Goal: Transaction & Acquisition: Purchase product/service

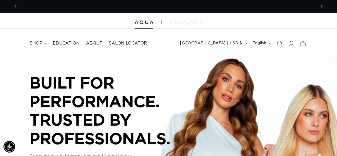
scroll to position [0, 299]
click at [42, 44] on summary "shop" at bounding box center [37, 43] width 23 height 12
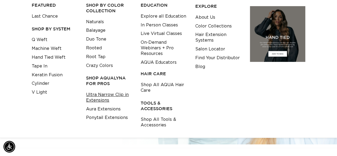
click at [110, 100] on link "Ultra Narrow Clip in Extensions" at bounding box center [109, 97] width 46 height 14
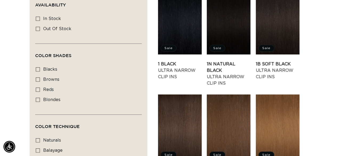
scroll to position [201, 0]
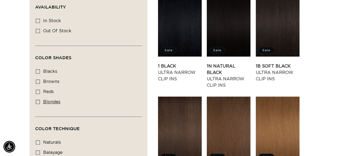
click at [40, 100] on icon at bounding box center [38, 102] width 4 height 4
click at [40, 100] on input "blondes blondes (22 products)" at bounding box center [38, 102] width 4 height 4
checkbox input "true"
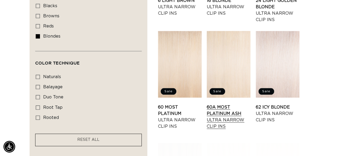
click at [231, 104] on link "60A Most Platinum Ash Ultra Narrow Clip Ins" at bounding box center [229, 117] width 44 height 26
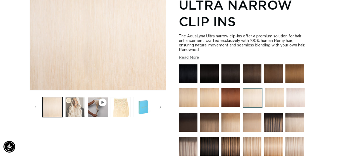
scroll to position [0, 299]
click at [77, 108] on button "Load image 2 in gallery view" at bounding box center [75, 107] width 20 height 20
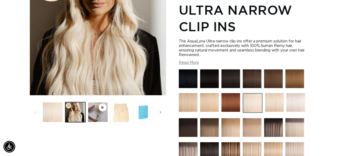
scroll to position [0, 599]
click at [91, 112] on button "Play video 1 in gallery view" at bounding box center [98, 112] width 20 height 20
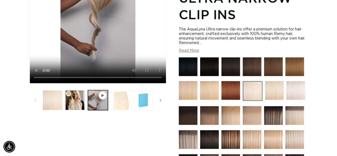
scroll to position [0, 299]
click at [130, 99] on button "Load image 3 in gallery view" at bounding box center [121, 100] width 20 height 20
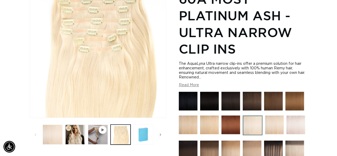
scroll to position [90, 0]
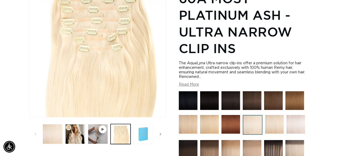
click at [197, 83] on button "Read More" at bounding box center [189, 84] width 20 height 5
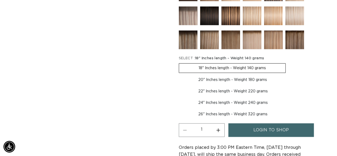
scroll to position [0, 0]
click at [254, 129] on span "login to shop" at bounding box center [271, 130] width 35 height 14
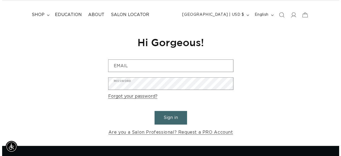
scroll to position [0, 299]
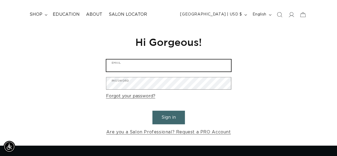
type input "chan.jenshairstudi0@gmail.com"
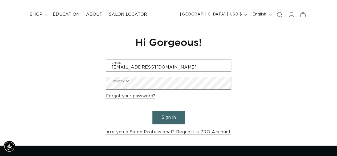
click at [178, 117] on button "Sign in" at bounding box center [169, 118] width 33 height 14
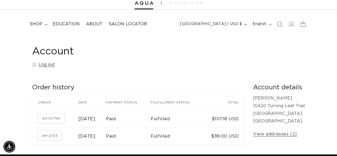
scroll to position [14, 0]
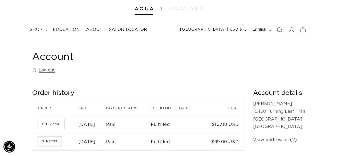
click at [39, 31] on span "shop" at bounding box center [36, 30] width 13 height 6
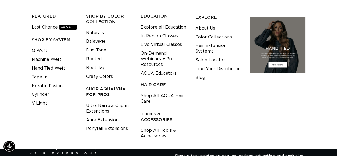
scroll to position [66, 0]
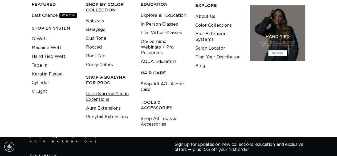
click at [106, 96] on link "Ultra Narrow Clip in Extensions" at bounding box center [109, 97] width 46 height 14
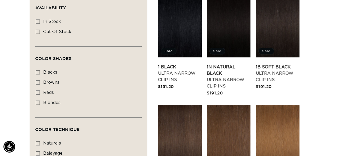
scroll to position [201, 0]
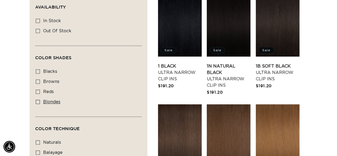
click at [58, 105] on label "blondes blondes (22 products)" at bounding box center [87, 102] width 102 height 10
click at [40, 104] on input "blondes blondes (22 products)" at bounding box center [38, 102] width 4 height 4
checkbox input "true"
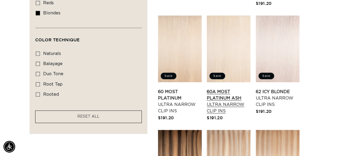
scroll to position [0, 299]
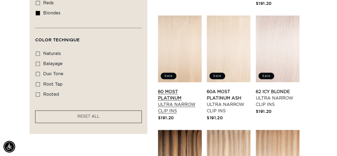
click at [184, 89] on link "60 Most Platinum Ultra Narrow Clip Ins" at bounding box center [180, 102] width 44 height 26
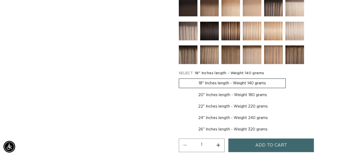
click at [208, 114] on label "24" Inches length - Weight 240 grams Variant sold out or unavailable" at bounding box center [233, 117] width 109 height 9
click at [290, 101] on input "24" Inches length - Weight 240 grams Variant sold out or unavailable" at bounding box center [290, 101] width 0 height 0
radio input "true"
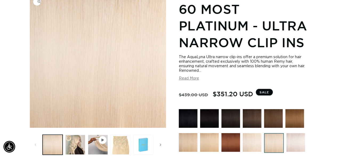
scroll to position [80, 0]
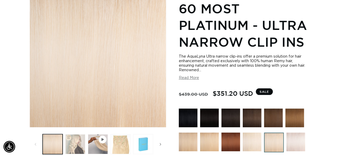
click at [76, 145] on button "Load image 2 in gallery view" at bounding box center [75, 144] width 20 height 20
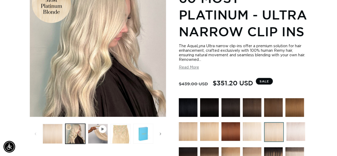
scroll to position [91, 0]
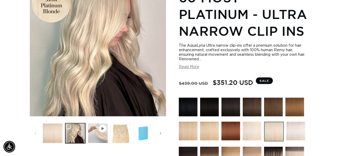
click at [98, 137] on button "Play video 1 in gallery view" at bounding box center [98, 133] width 20 height 20
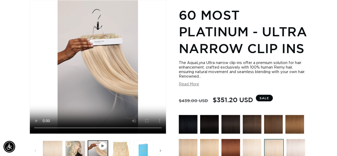
scroll to position [0, 0]
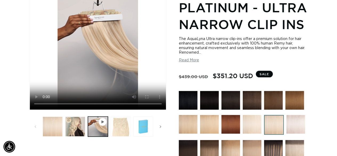
click at [121, 130] on button "Load image 3 in gallery view" at bounding box center [121, 127] width 20 height 20
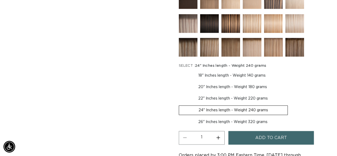
click at [213, 76] on label "18" Inches length - Weight 140 grams Variant sold out or unavailable" at bounding box center [232, 75] width 106 height 9
click at [181, 70] on input "18" Inches length - Weight 140 grams Variant sold out or unavailable" at bounding box center [180, 70] width 0 height 0
radio input "true"
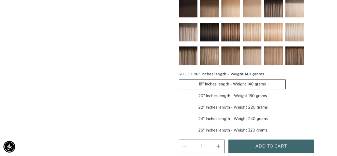
click at [217, 96] on label "20" Inches length - Weight 180 grams Variant sold out or unavailable" at bounding box center [233, 95] width 108 height 9
click at [289, 79] on input "20" Inches length - Weight 180 grams Variant sold out or unavailable" at bounding box center [289, 78] width 0 height 0
radio input "true"
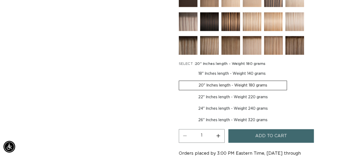
click at [217, 97] on label "22" Inches length - Weight 220 grams Variant sold out or unavailable" at bounding box center [233, 97] width 109 height 9
click at [290, 80] on input "22" Inches length - Weight 220 grams Variant sold out or unavailable" at bounding box center [290, 79] width 0 height 0
radio input "true"
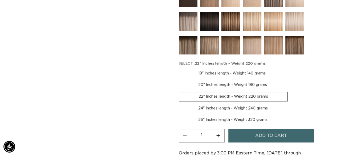
click at [242, 110] on label "24" Inches length - Weight 240 grams Variant sold out or unavailable" at bounding box center [233, 108] width 109 height 9
click at [291, 91] on input "24" Inches length - Weight 240 grams Variant sold out or unavailable" at bounding box center [291, 91] width 0 height 0
radio input "true"
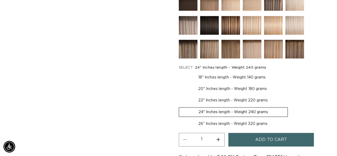
click at [256, 124] on label "26" Inches length - Weight 320 grams Variant sold out or unavailable" at bounding box center [233, 123] width 108 height 9
click at [291, 106] on input "26" Inches length - Weight 320 grams Variant sold out or unavailable" at bounding box center [291, 106] width 0 height 0
radio input "true"
